Goal: Check status: Check status

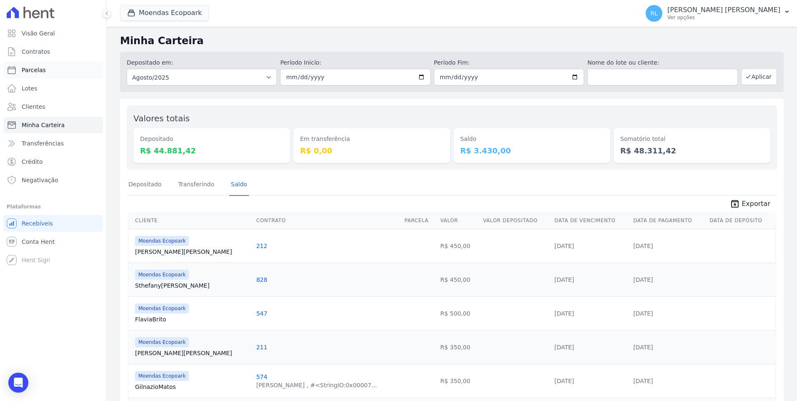
click at [54, 69] on link "Parcelas" at bounding box center [53, 70] width 100 height 17
select select
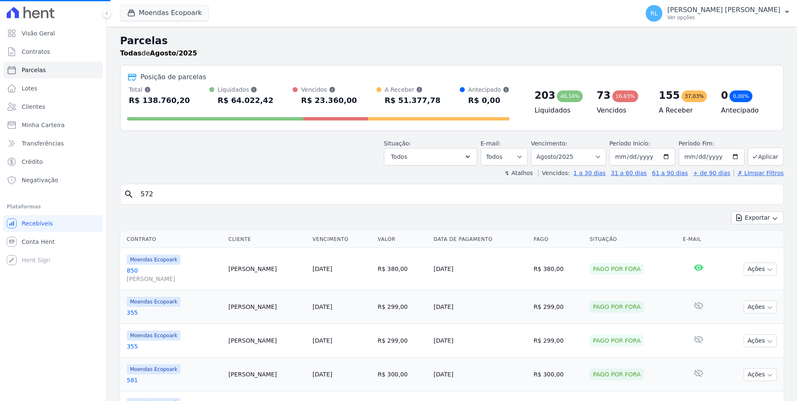
select select
drag, startPoint x: 160, startPoint y: 197, endPoint x: 144, endPoint y: 192, distance: 16.2
click at [144, 192] on input "search" at bounding box center [458, 194] width 645 height 17
type input "[DEMOGRAPHIC_DATA]"
select select
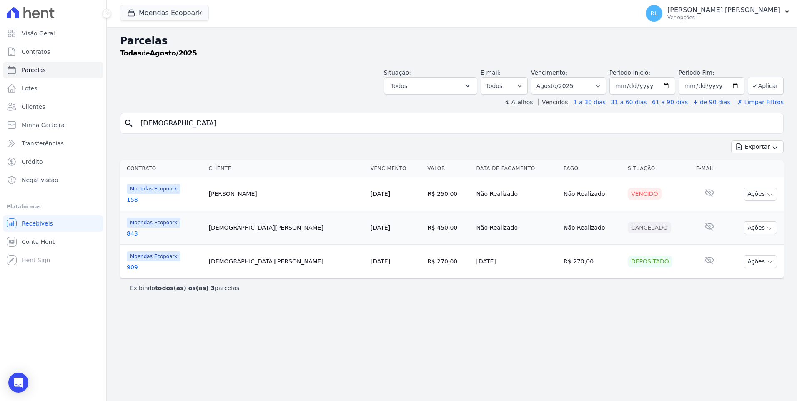
click at [136, 198] on link "158" at bounding box center [164, 200] width 75 height 8
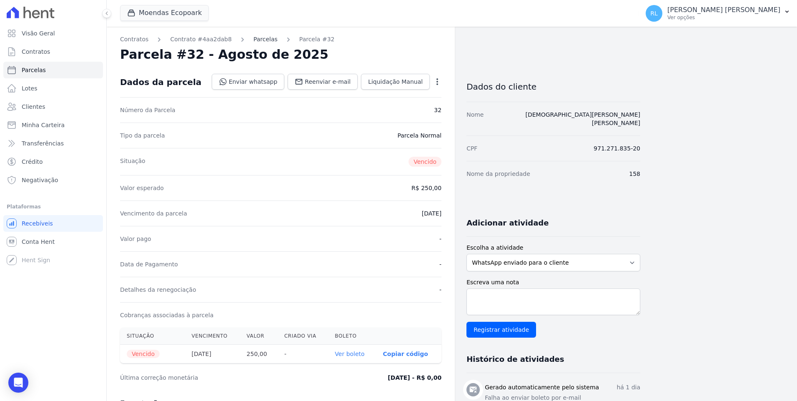
click at [257, 42] on link "Parcelas" at bounding box center [265, 39] width 24 height 9
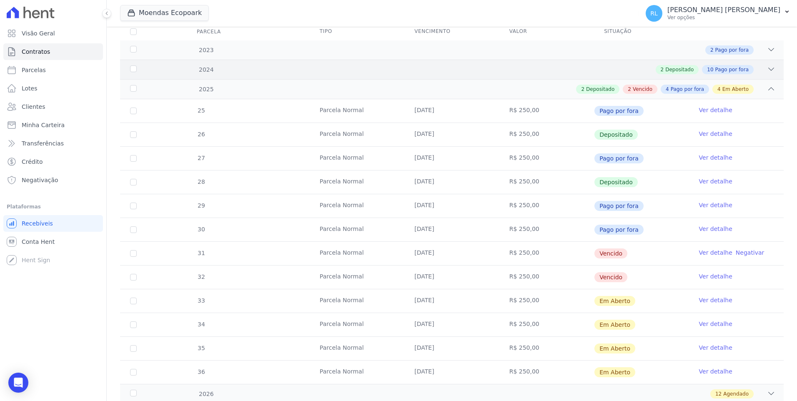
scroll to position [125, 0]
